Goal: Transaction & Acquisition: Purchase product/service

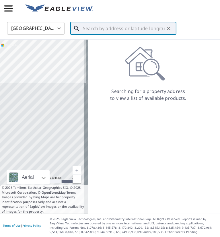
click at [107, 31] on input "text" at bounding box center [124, 28] width 82 height 16
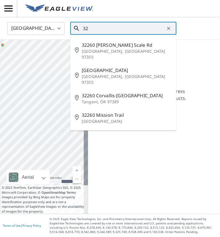
type input "3"
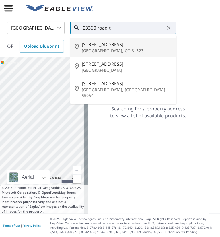
click at [107, 48] on p "[GEOGRAPHIC_DATA], CO 81323" at bounding box center [127, 51] width 90 height 6
type input "[STREET_ADDRESS][PERSON_NAME]"
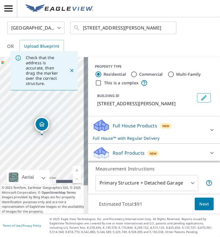
click at [143, 184] on body "KD KD [GEOGRAPHIC_DATA] US ​ [STREET_ADDRESS][PERSON_NAME] ​ OR Upload Blueprin…" at bounding box center [110, 118] width 220 height 237
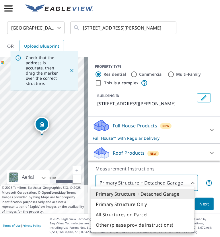
click at [143, 205] on li "Primary Structure Only" at bounding box center [142, 204] width 103 height 10
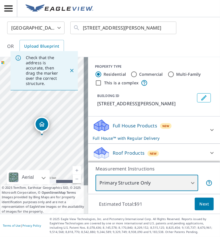
type input "2"
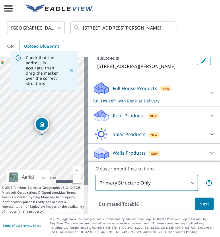
click at [167, 117] on div "Roof Products New" at bounding box center [149, 116] width 113 height 14
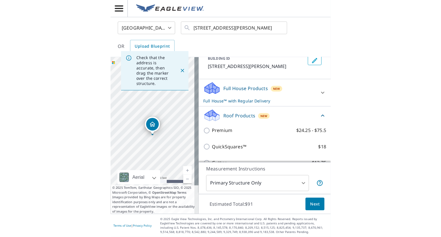
scroll to position [37, 0]
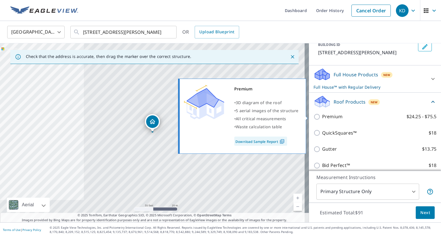
click at [220, 116] on input "Premium $24.25 - $75.5" at bounding box center [318, 117] width 9 height 7
checkbox input "true"
checkbox input "false"
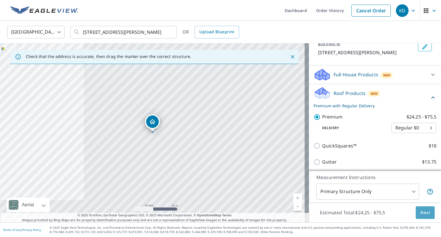
click at [220, 216] on button "Next" at bounding box center [425, 213] width 19 height 13
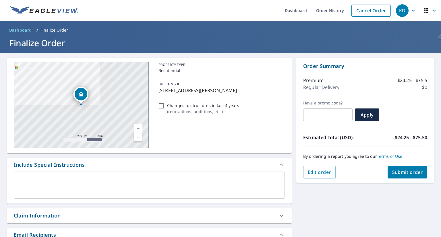
click at [220, 174] on span "Submit order" at bounding box center [408, 172] width 31 height 6
